Goal: Information Seeking & Learning: Learn about a topic

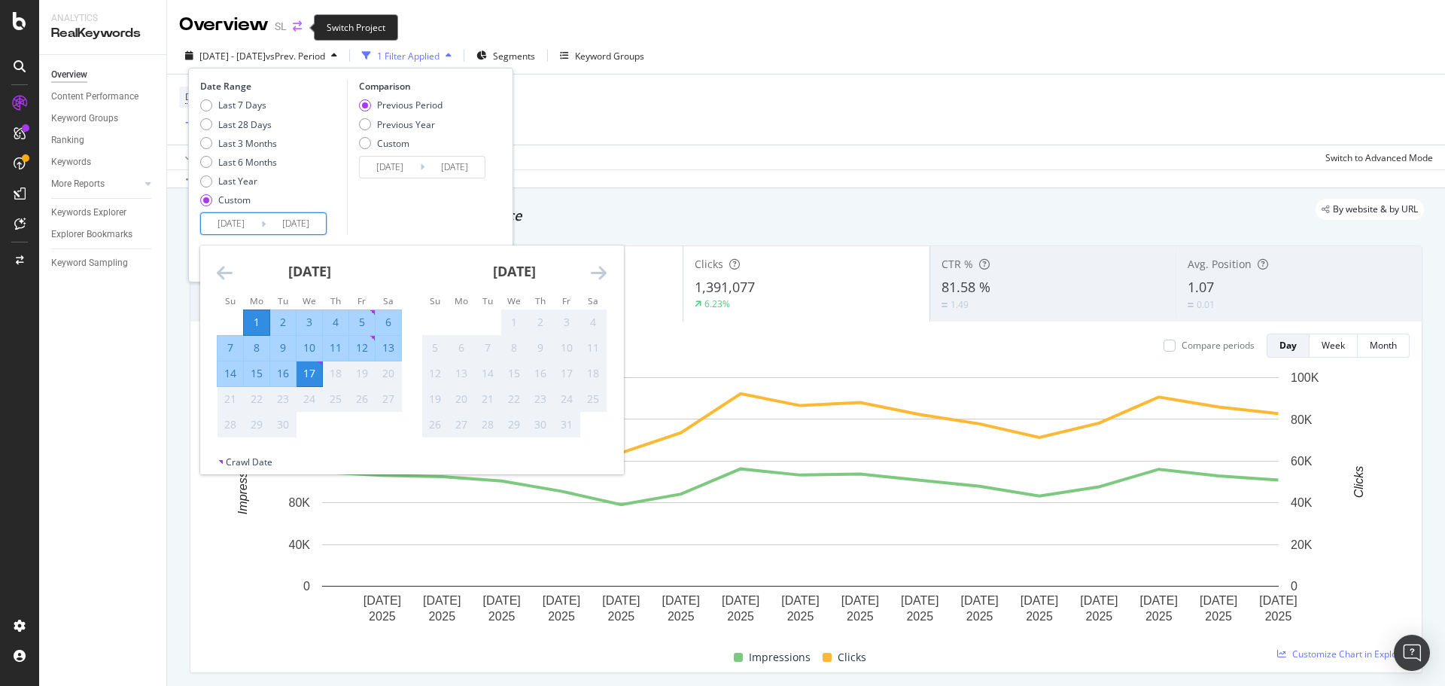
click at [299, 26] on icon "arrow-right-arrow-left" at bounding box center [297, 26] width 9 height 11
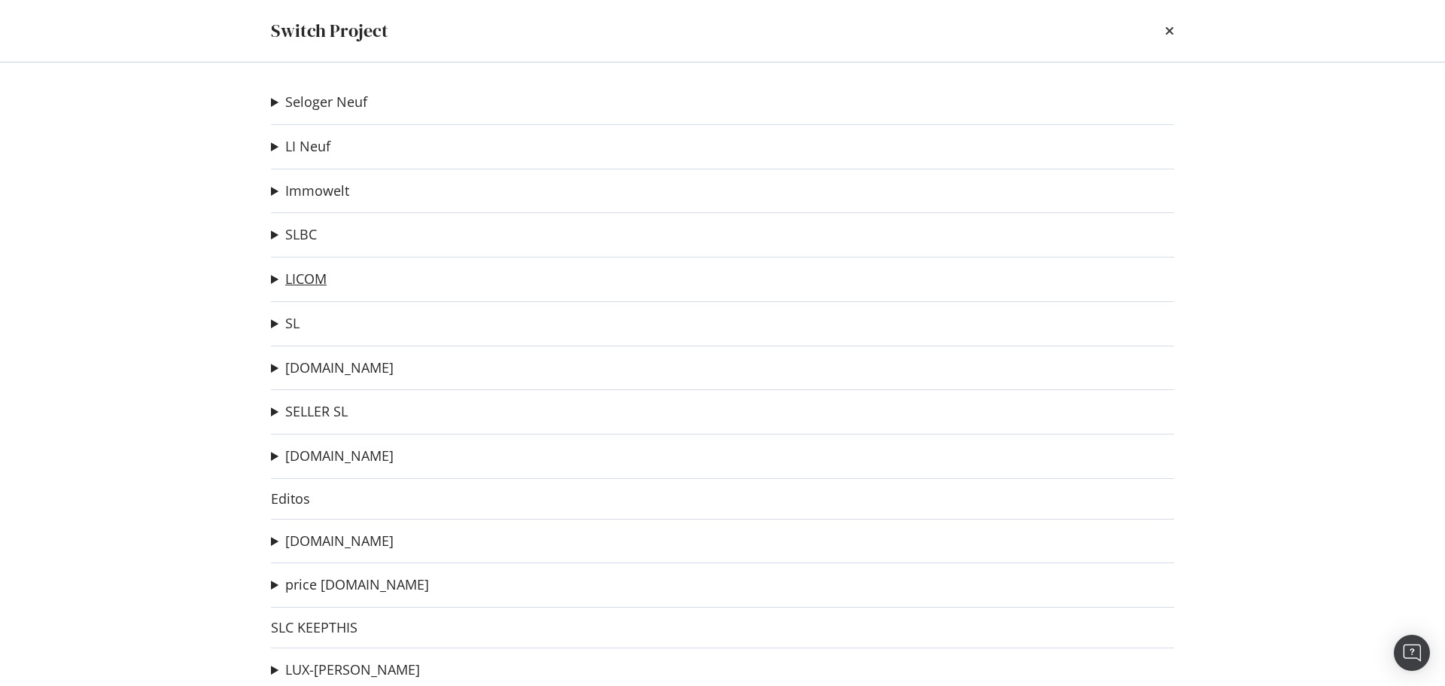
click at [319, 283] on link "LICOM" at bounding box center [305, 279] width 41 height 16
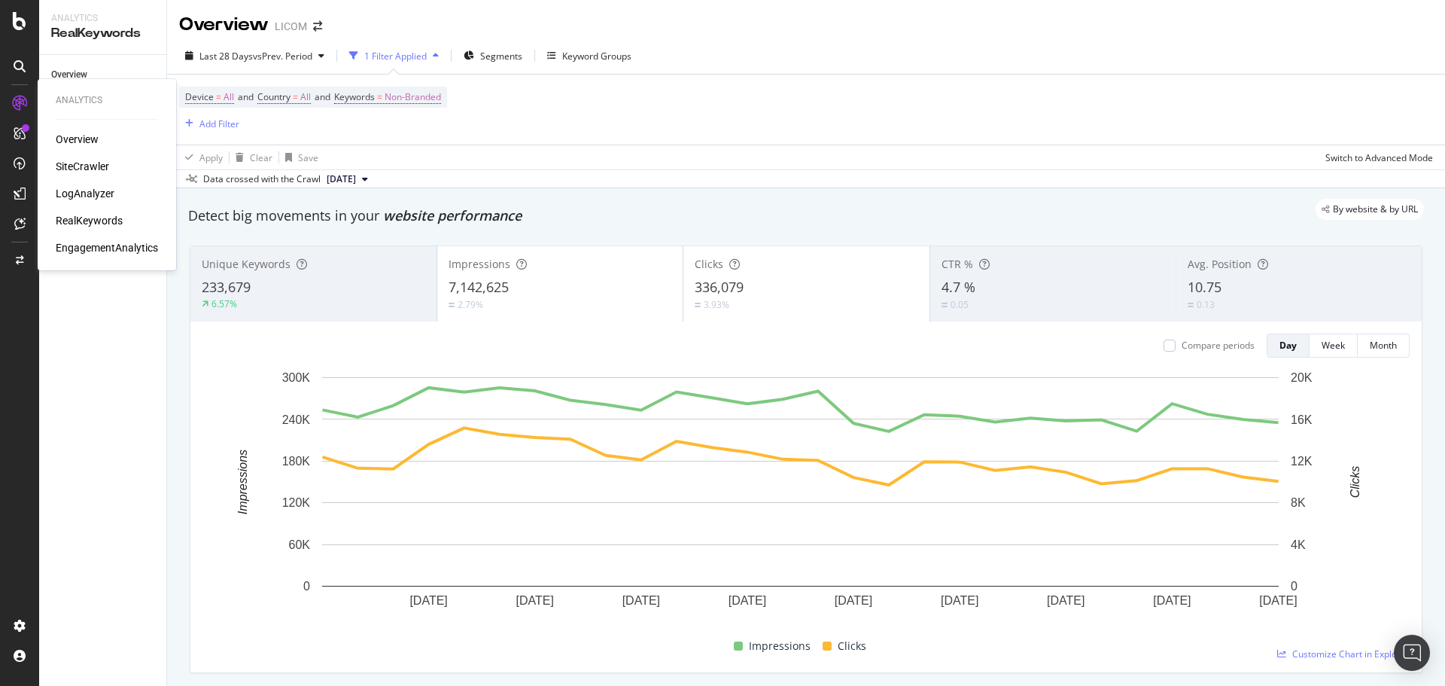
click at [87, 190] on div "LogAnalyzer" at bounding box center [85, 193] width 59 height 15
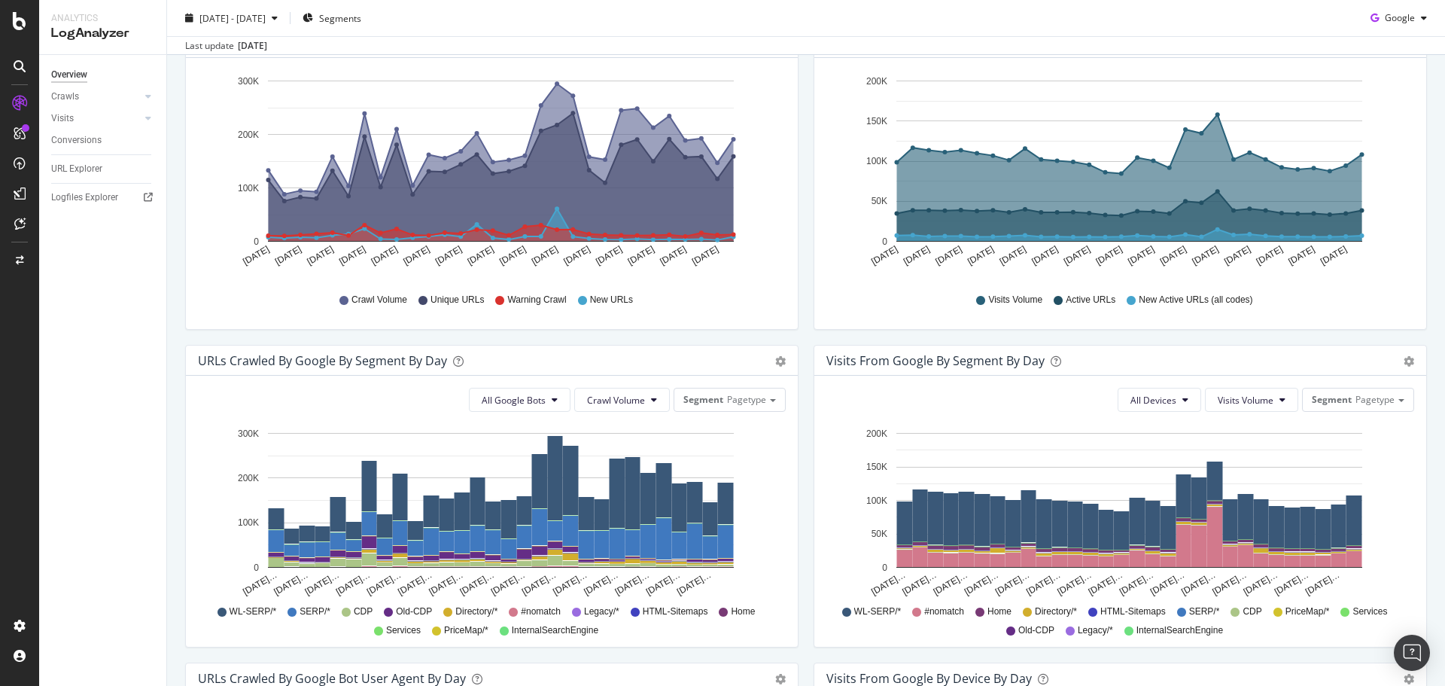
scroll to position [226, 0]
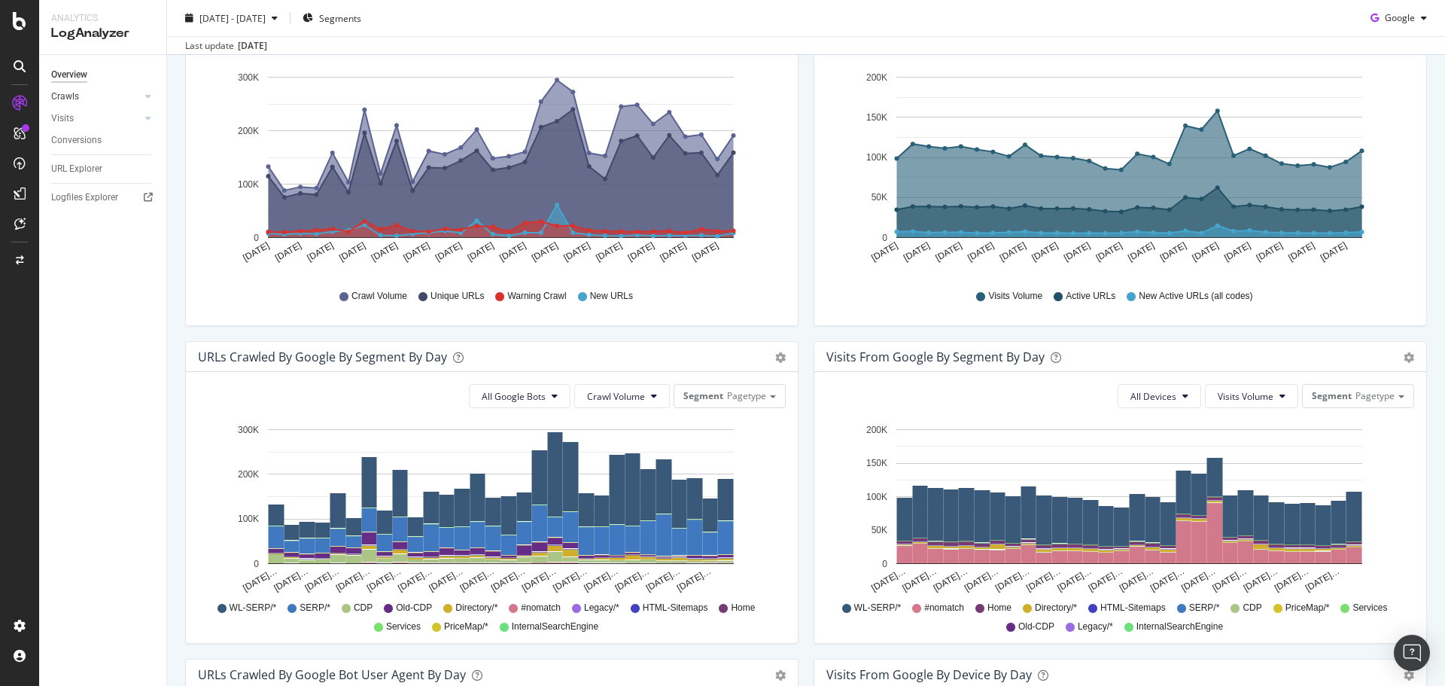
click at [79, 97] on link "Crawls" at bounding box center [96, 97] width 90 height 16
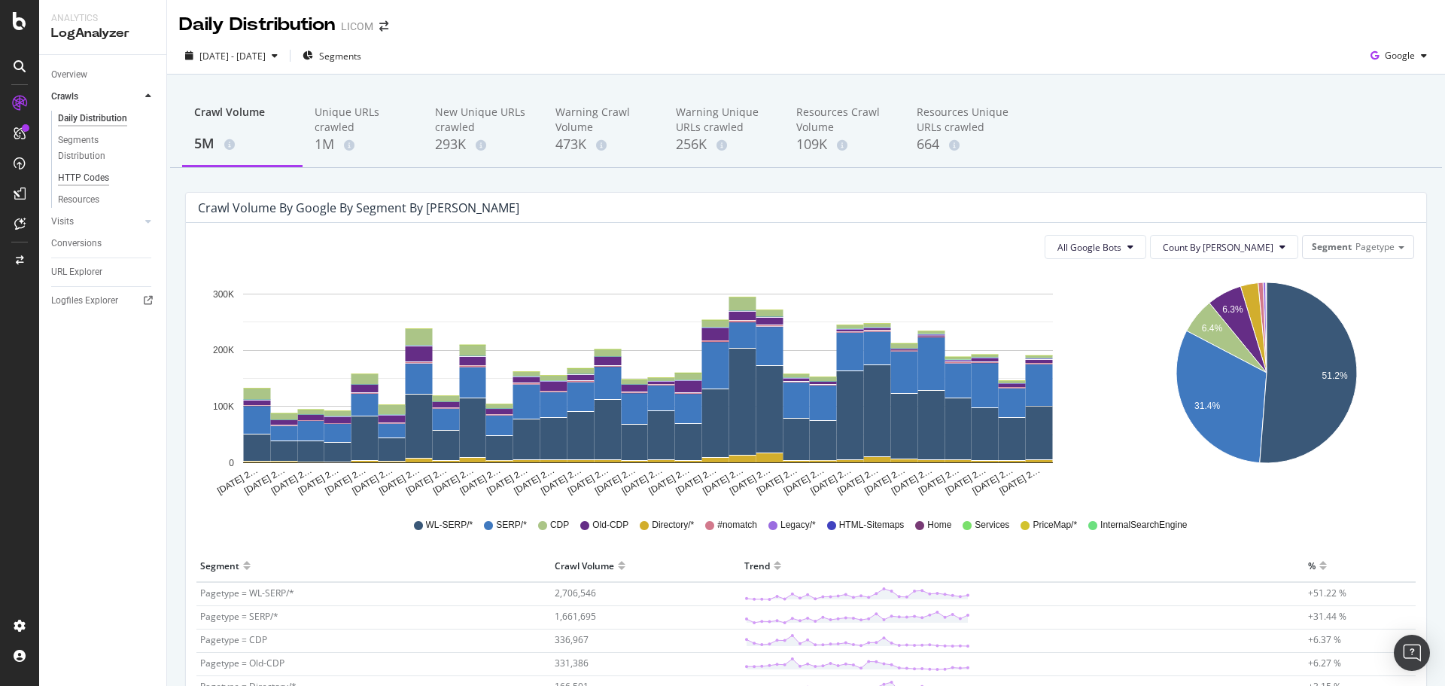
click at [90, 178] on div "HTTP Codes" at bounding box center [83, 178] width 51 height 16
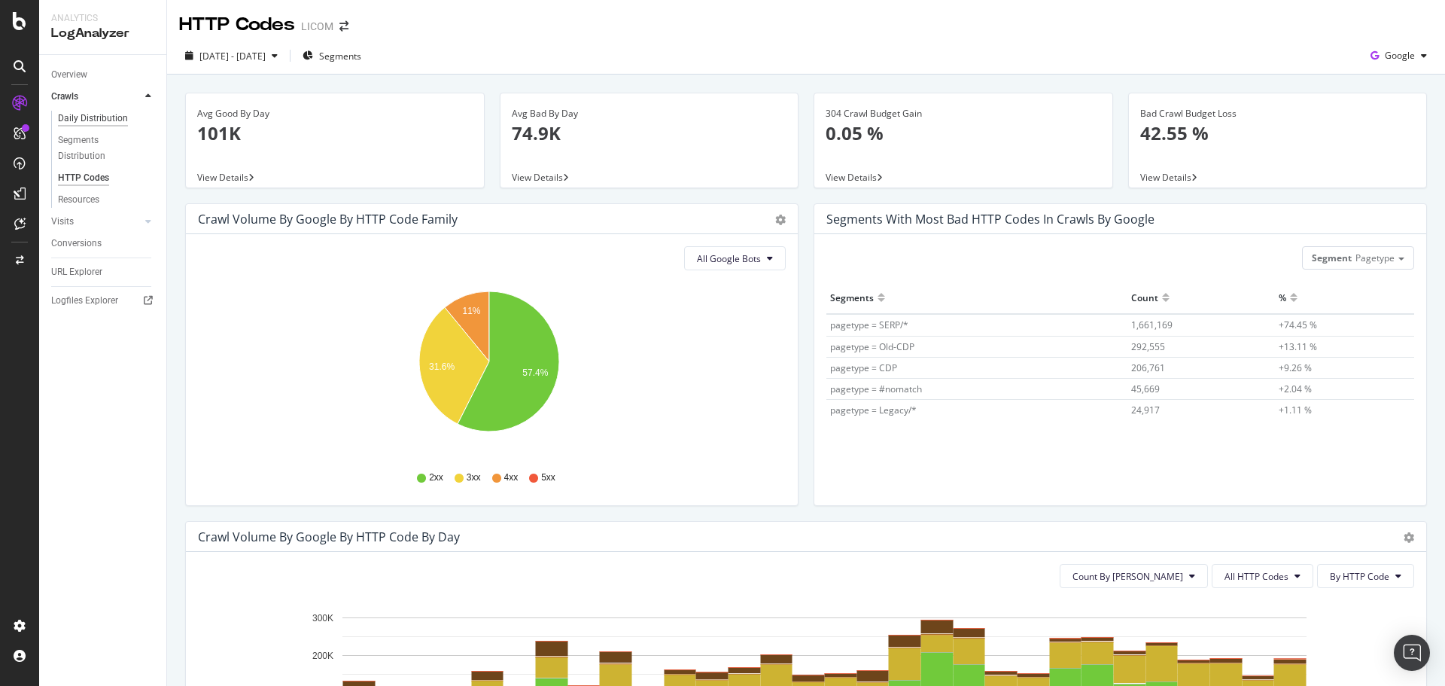
click at [111, 119] on div "Daily Distribution" at bounding box center [93, 119] width 70 height 16
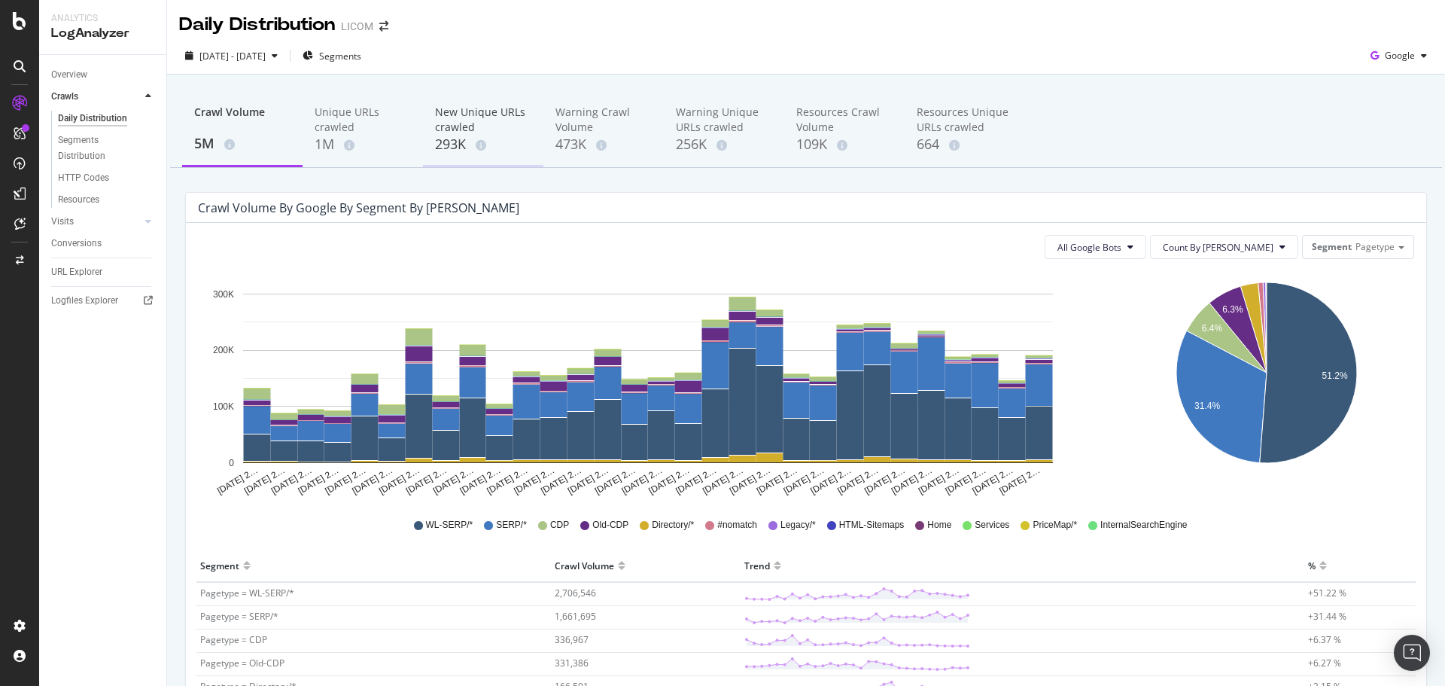
click at [455, 145] on div "293K" at bounding box center [483, 145] width 96 height 20
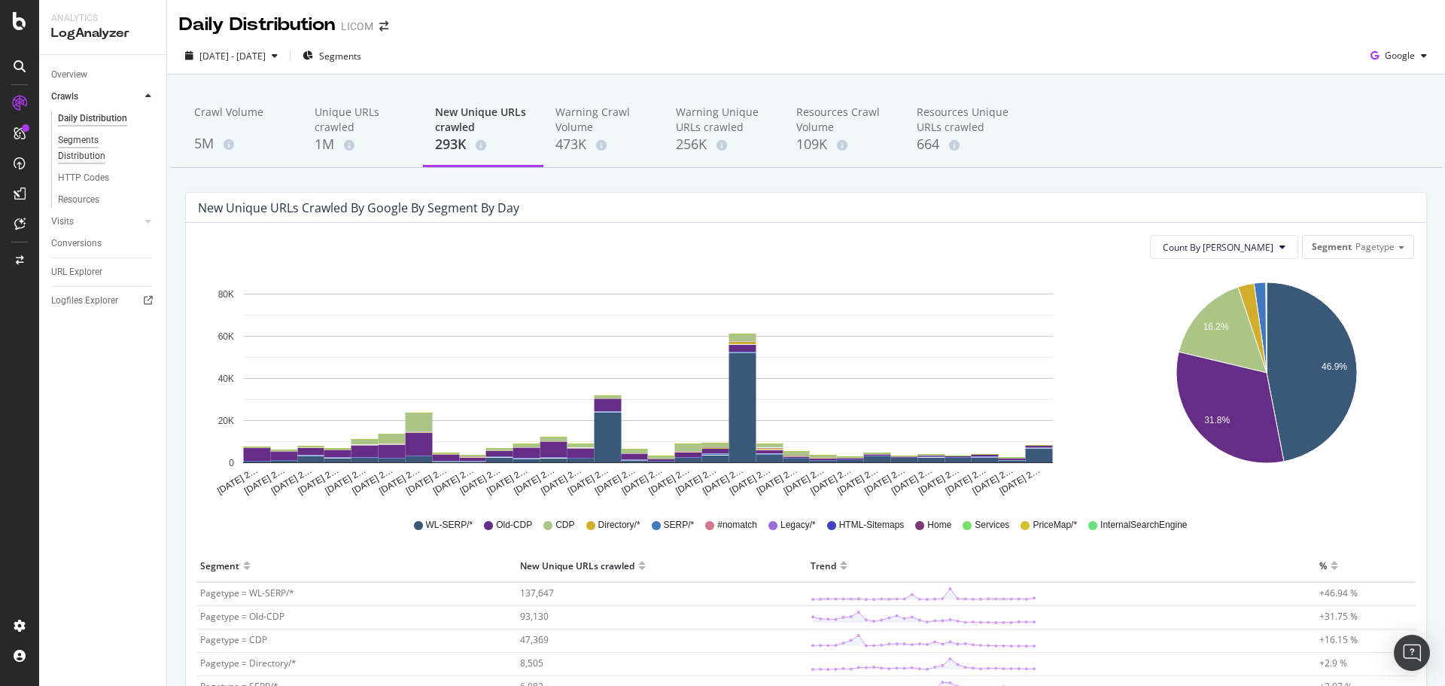
click at [80, 156] on div "Segments Distribution" at bounding box center [100, 148] width 84 height 32
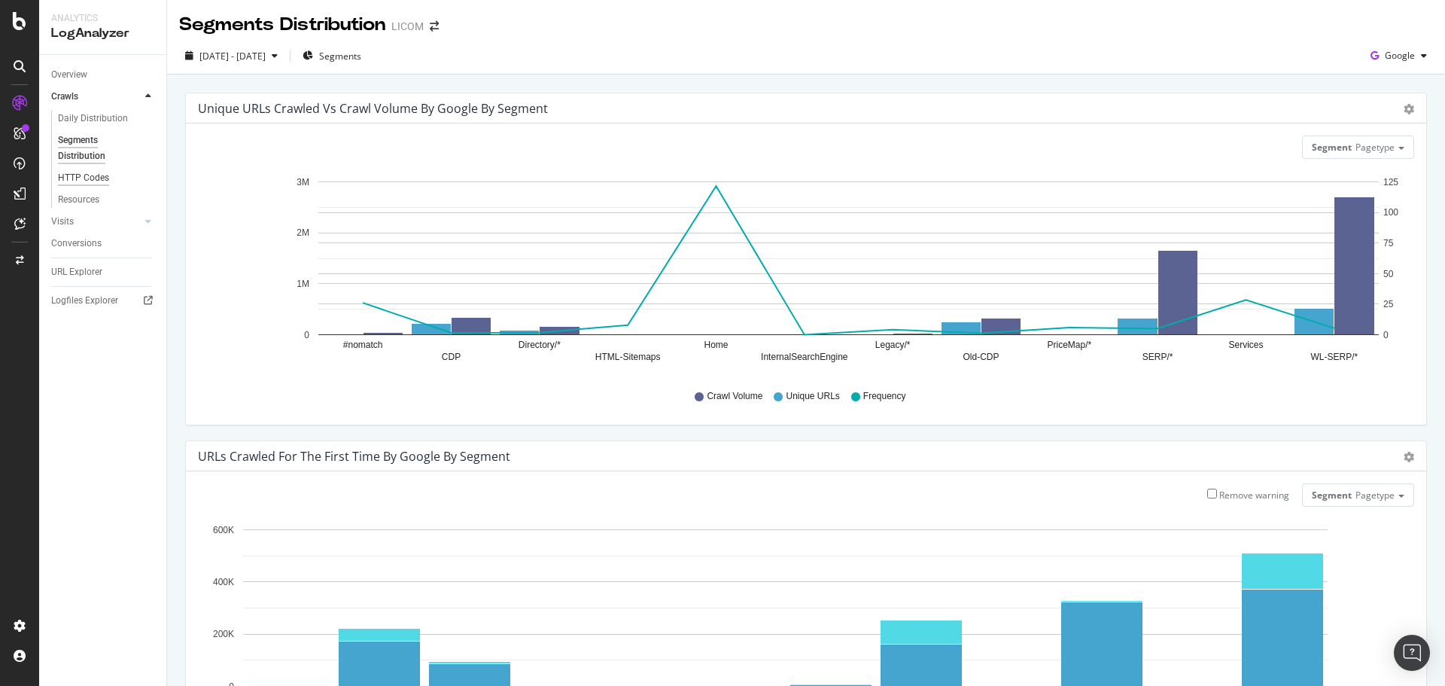
click at [81, 178] on div "HTTP Codes" at bounding box center [83, 178] width 51 height 16
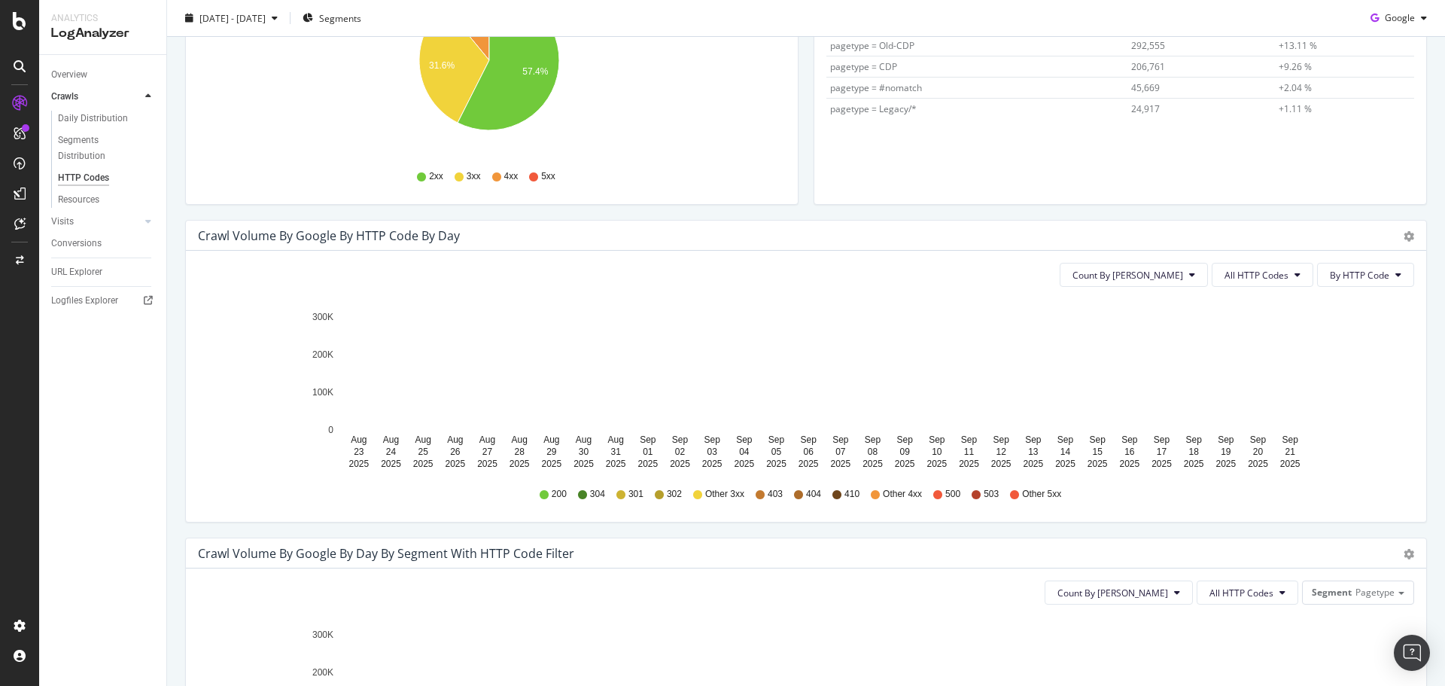
scroll to position [452, 0]
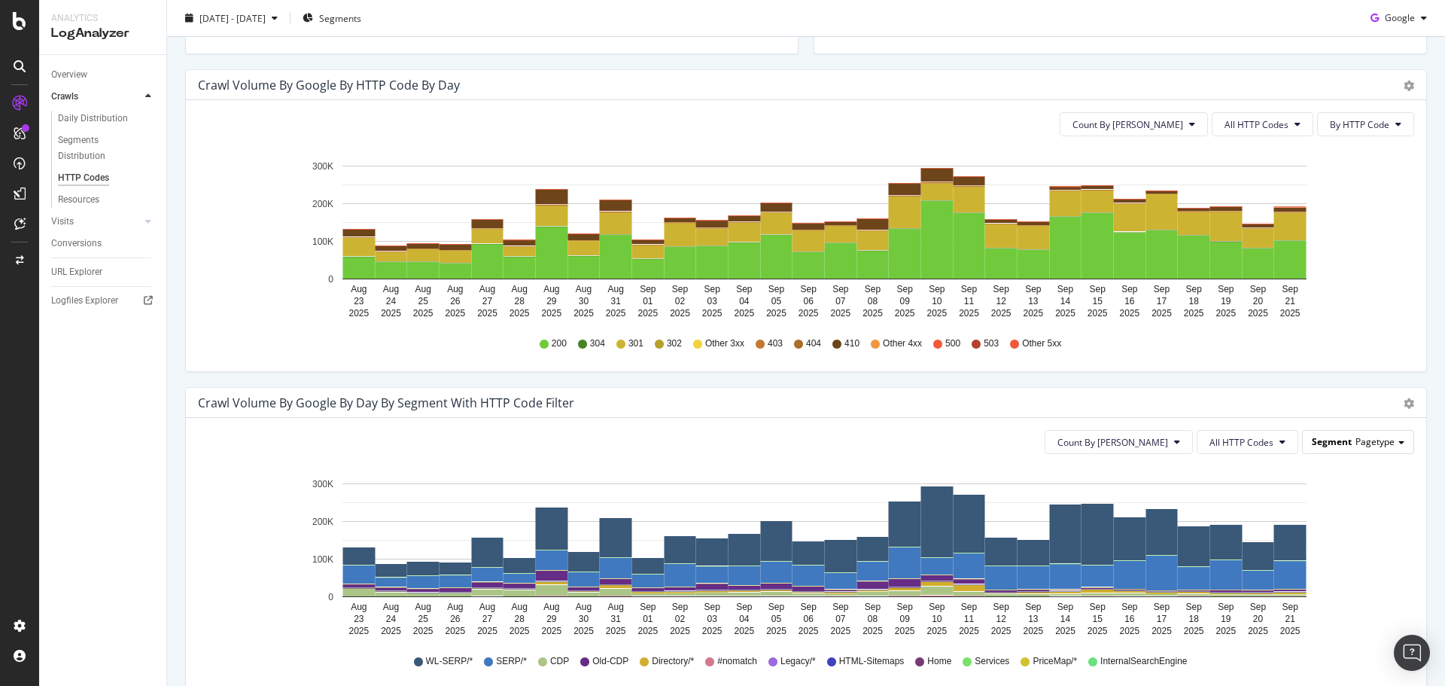
click at [1367, 441] on span "Pagetype" at bounding box center [1375, 441] width 39 height 13
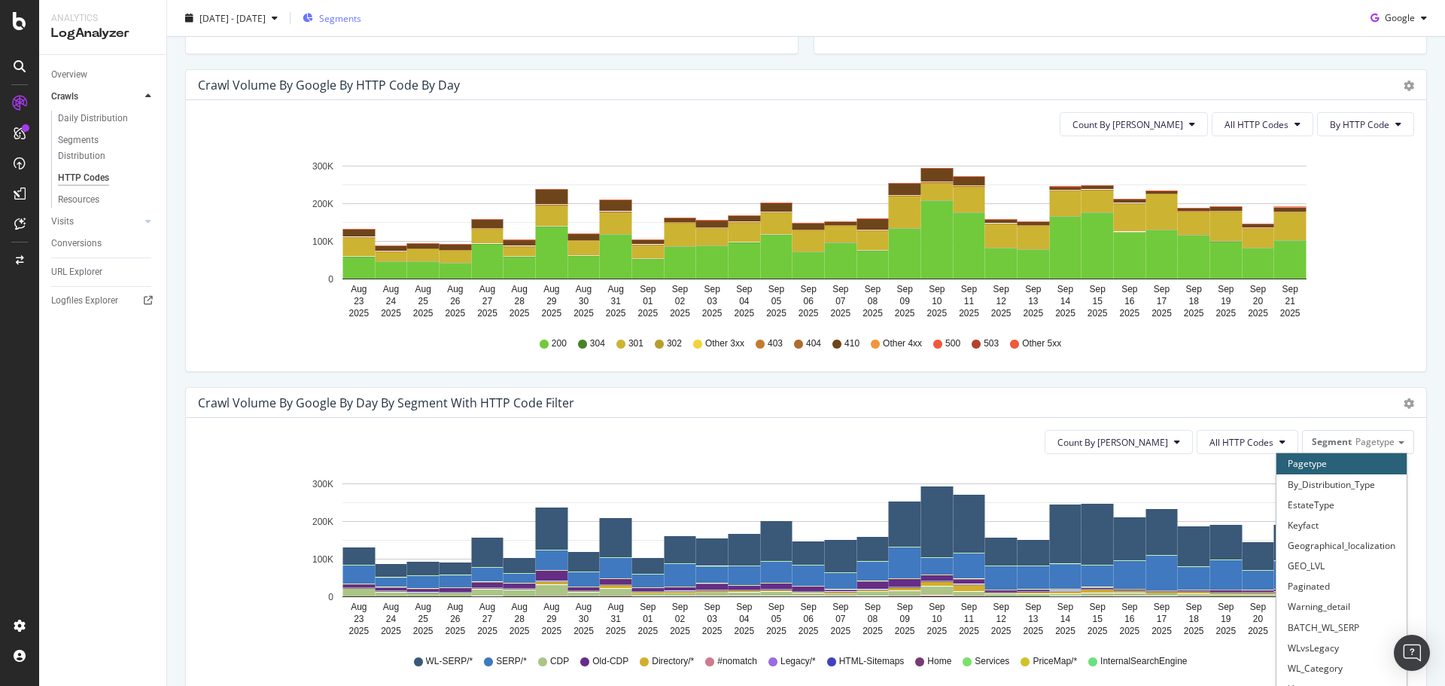
click at [361, 20] on span "Segments" at bounding box center [340, 17] width 42 height 13
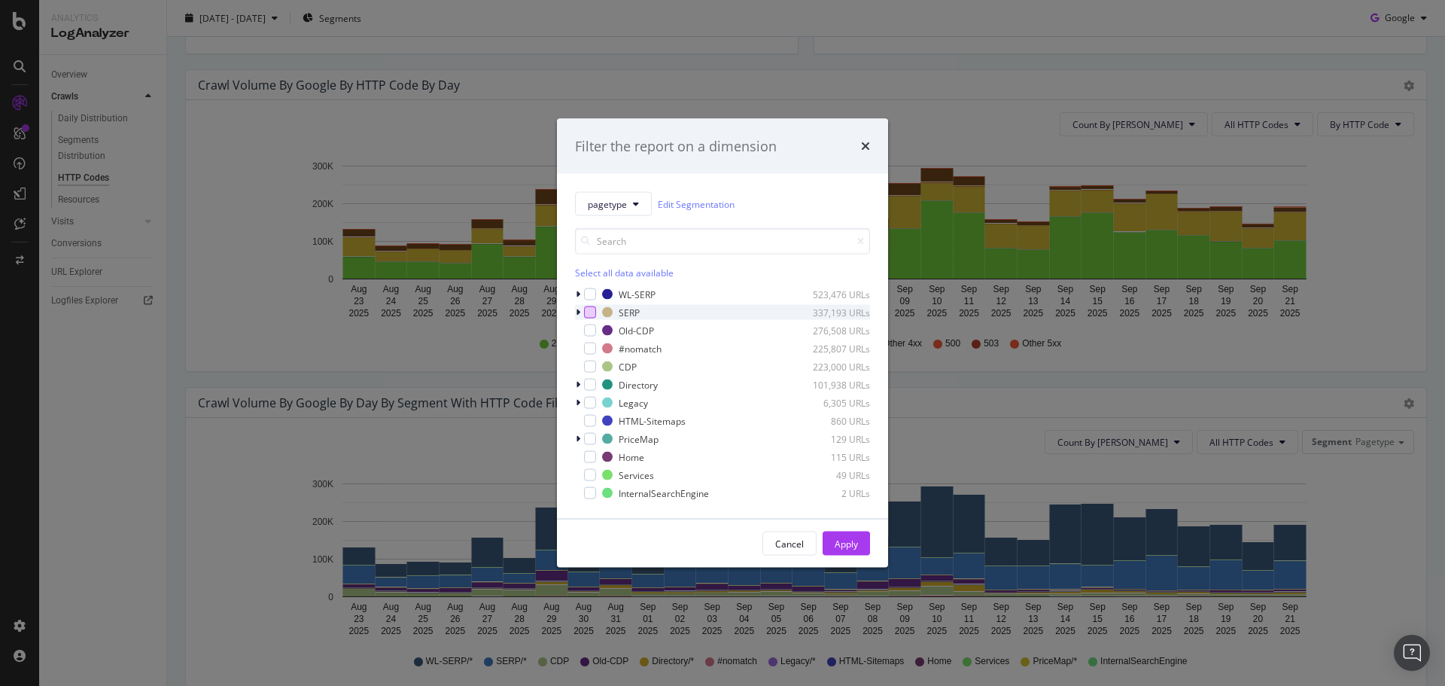
click at [590, 312] on div "modal" at bounding box center [590, 312] width 12 height 12
click at [855, 549] on div "Apply" at bounding box center [846, 543] width 23 height 13
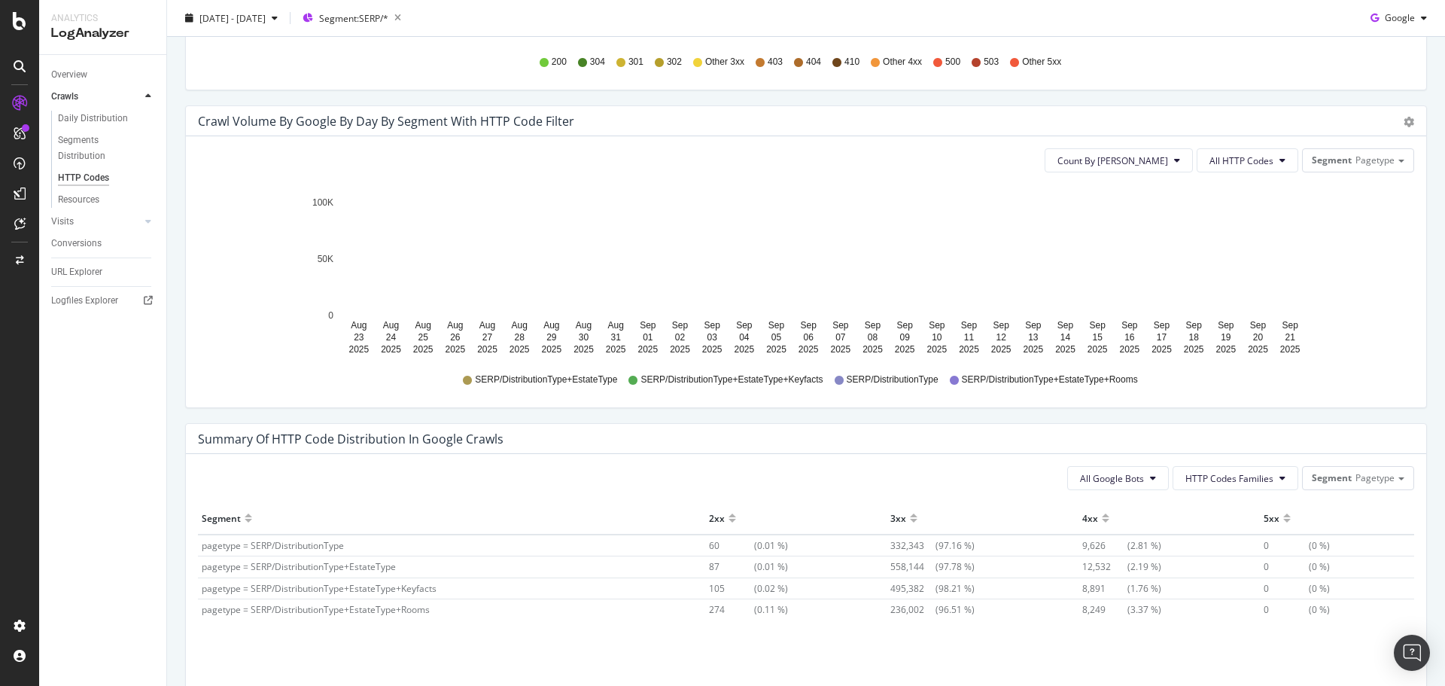
scroll to position [828, 0]
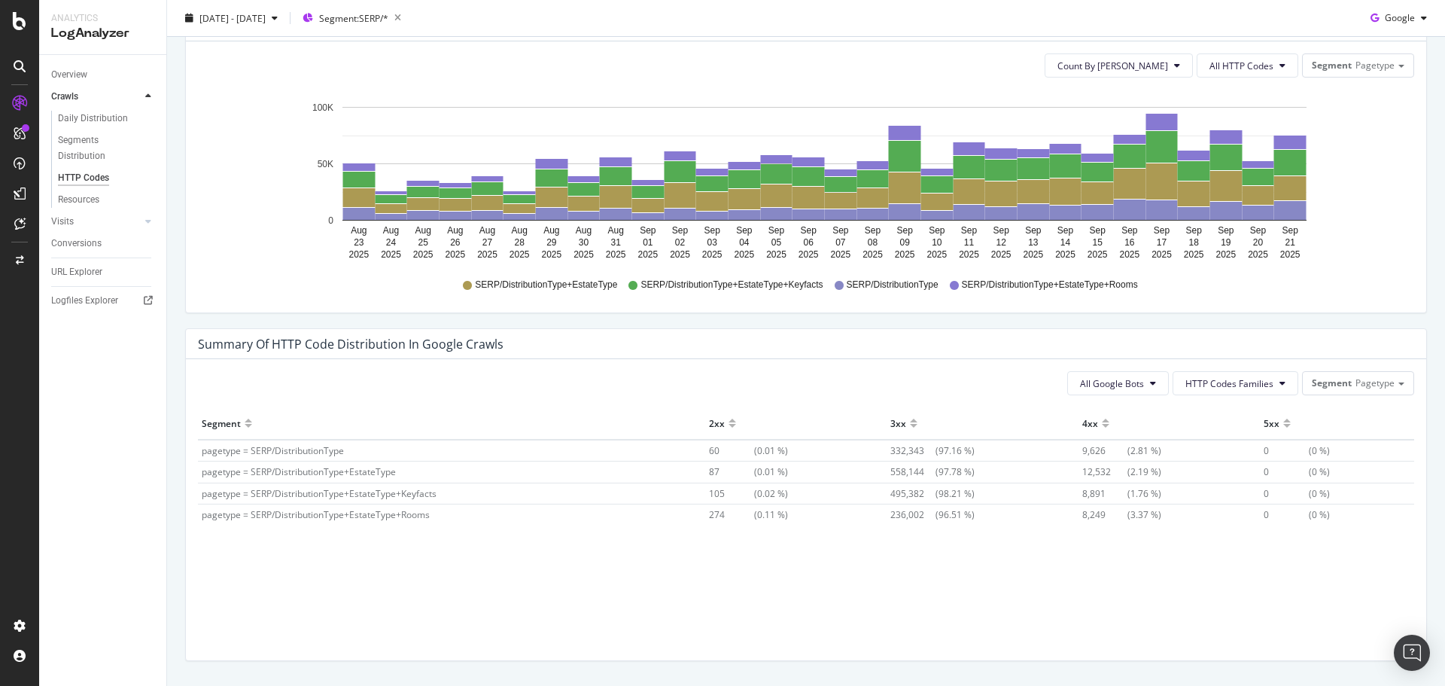
click at [1280, 294] on div "SERP/DistributionType+EstateType SERP/DistributionType+EstateType+Keyfacts SERP…" at bounding box center [807, 285] width 1202 height 34
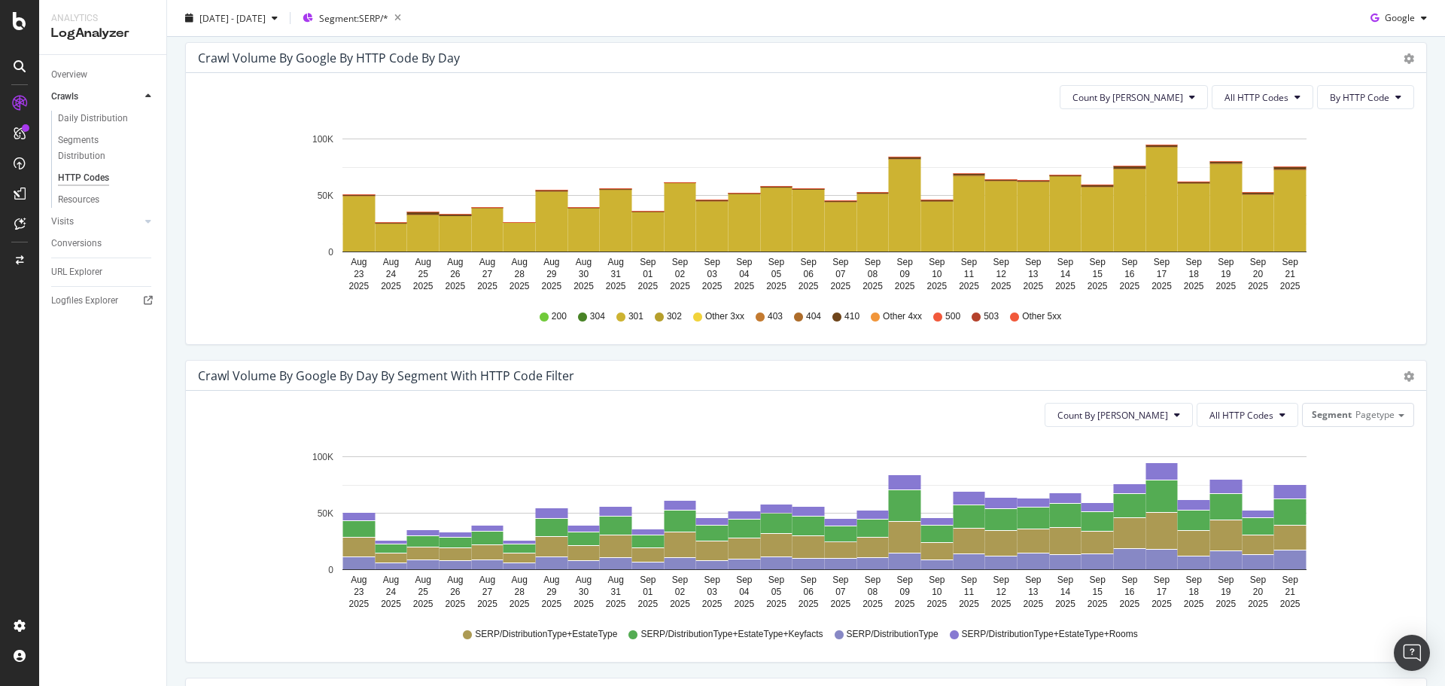
scroll to position [452, 0]
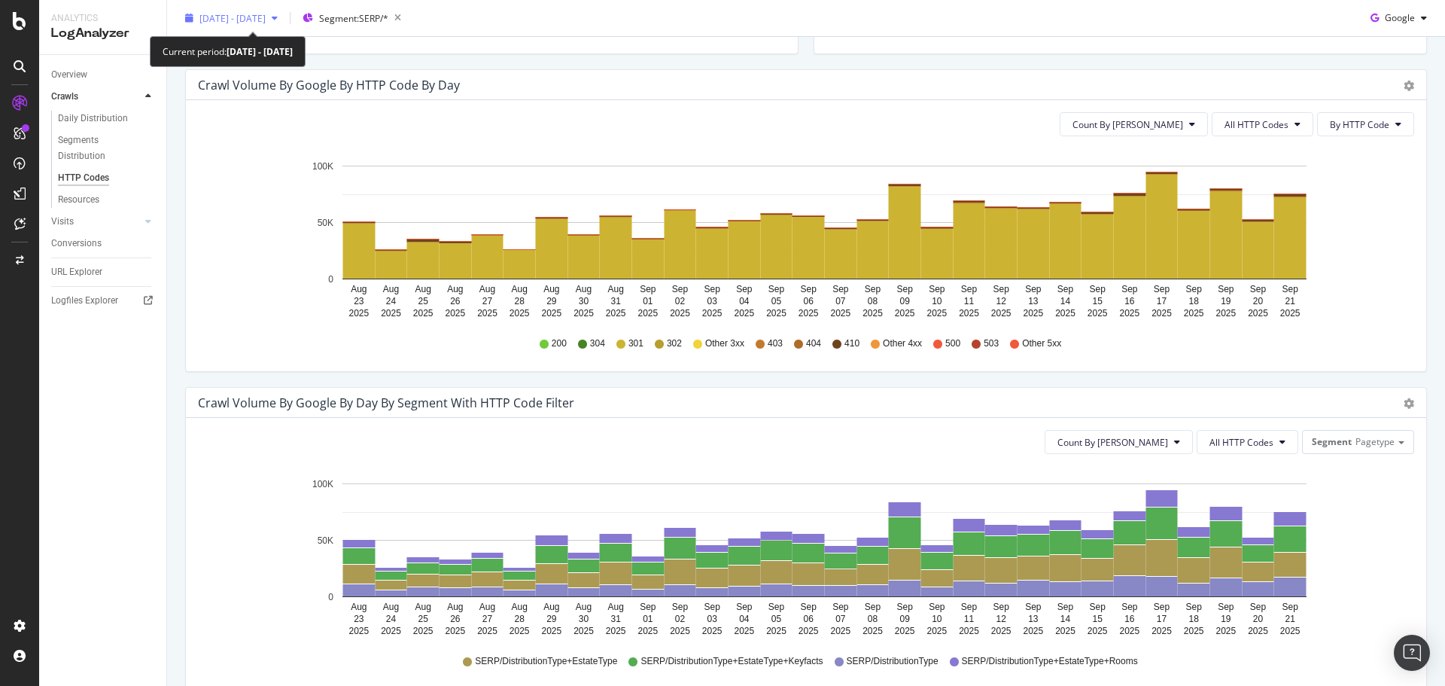
click at [231, 24] on span "[DATE] - [DATE]" at bounding box center [232, 17] width 66 height 13
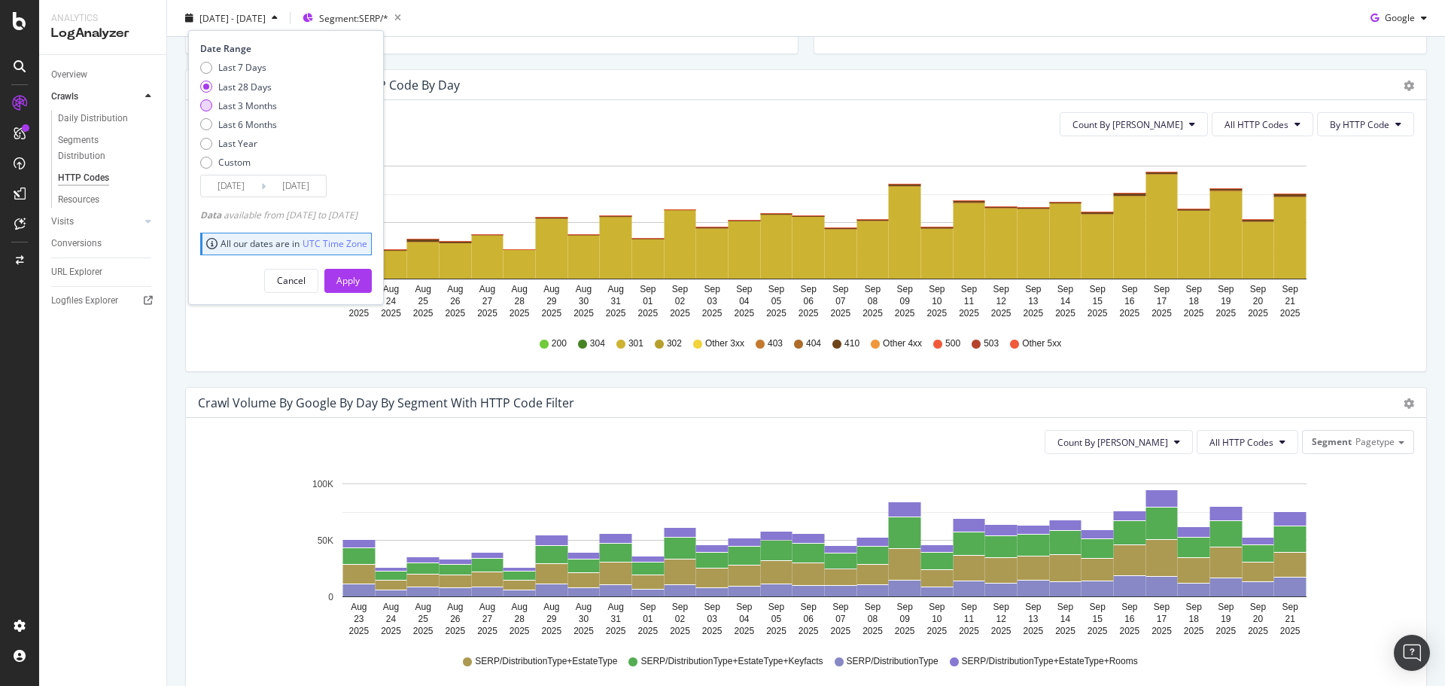
click at [253, 105] on div "Last 3 Months" at bounding box center [247, 105] width 59 height 13
type input "[DATE]"
click at [360, 280] on div "Apply" at bounding box center [348, 280] width 23 height 13
